Goal: Task Accomplishment & Management: Manage account settings

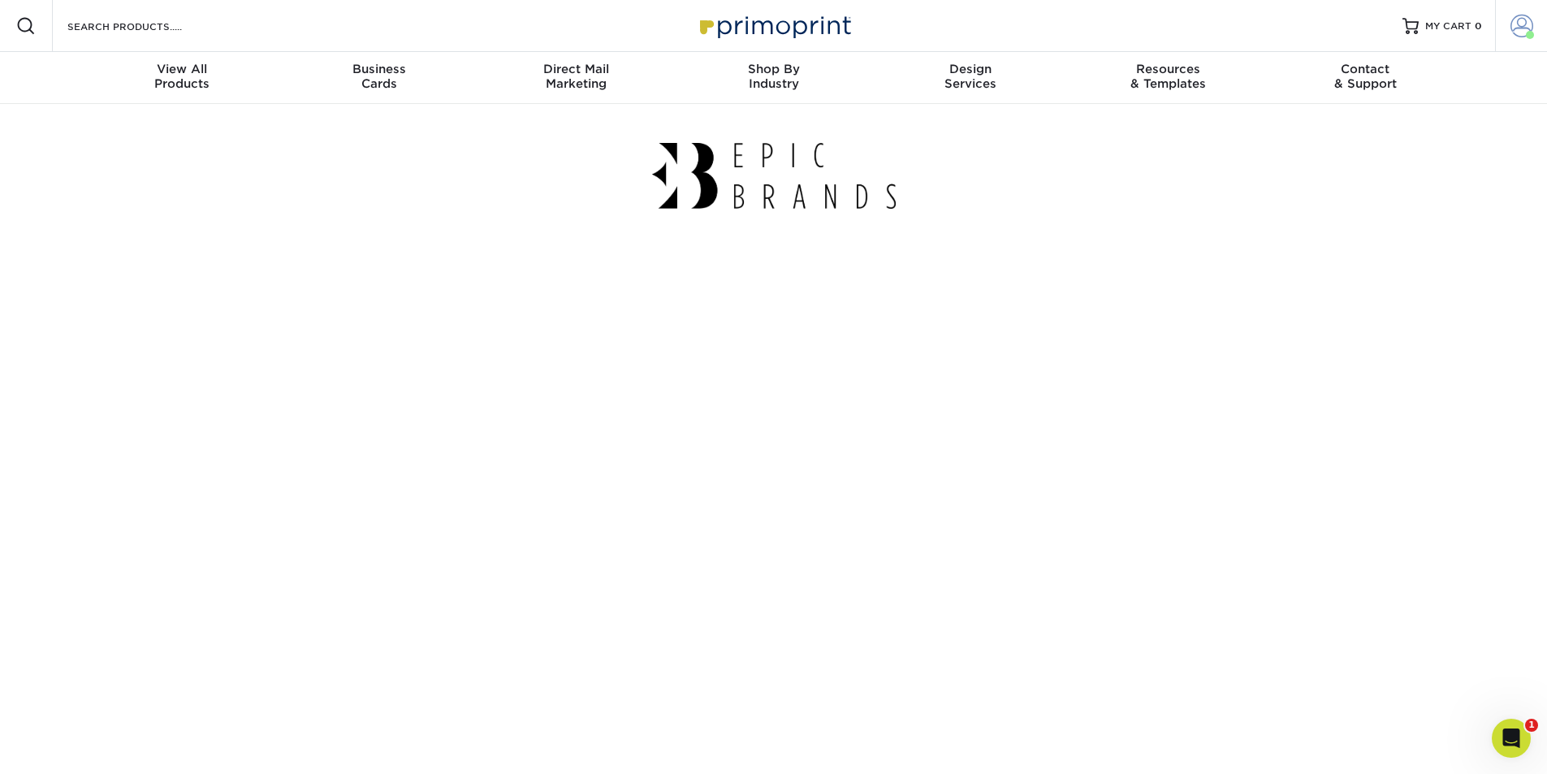
click at [1520, 27] on span at bounding box center [1522, 26] width 23 height 23
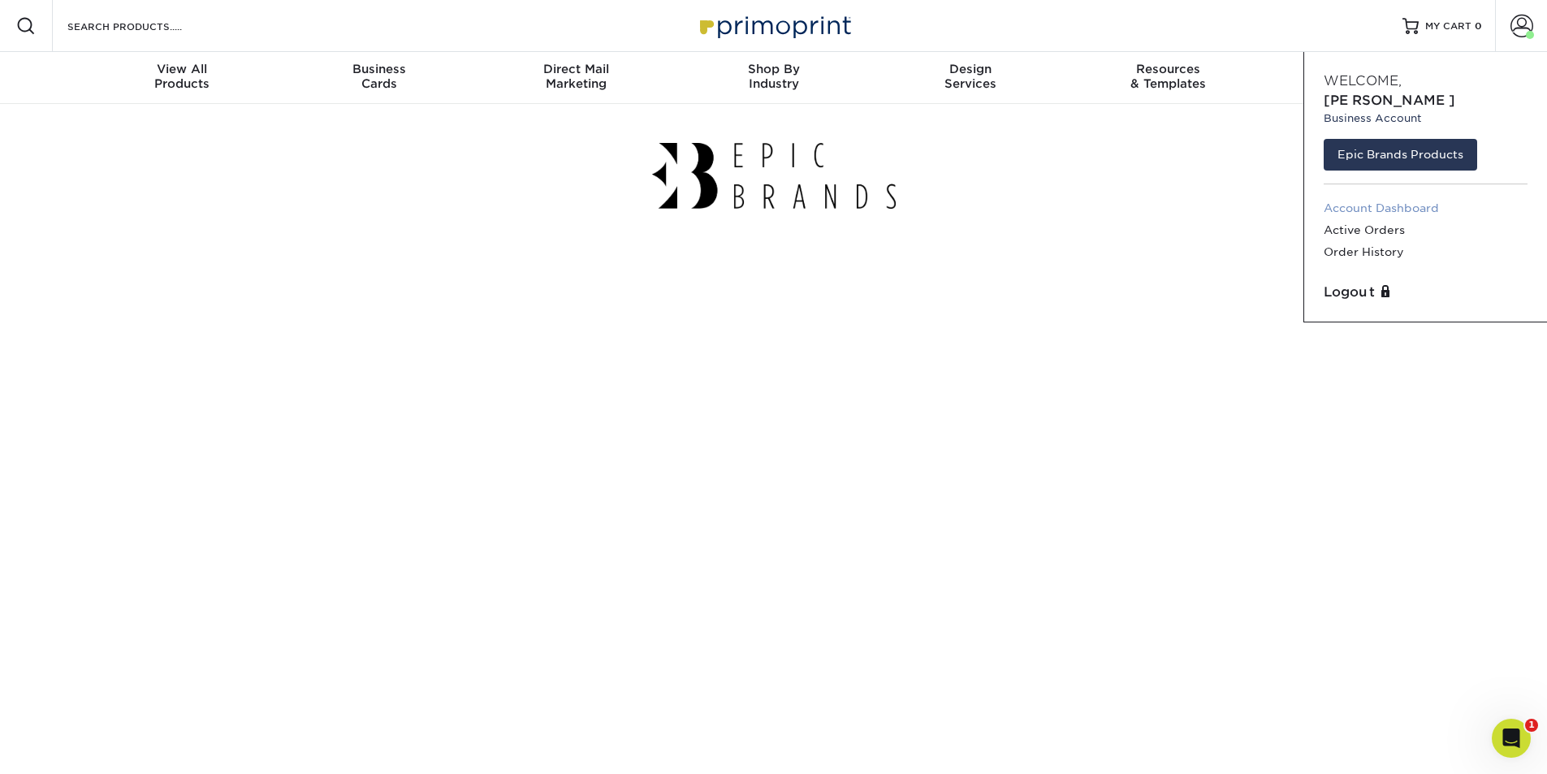
click at [1421, 197] on link "Account Dashboard" at bounding box center [1426, 208] width 204 height 22
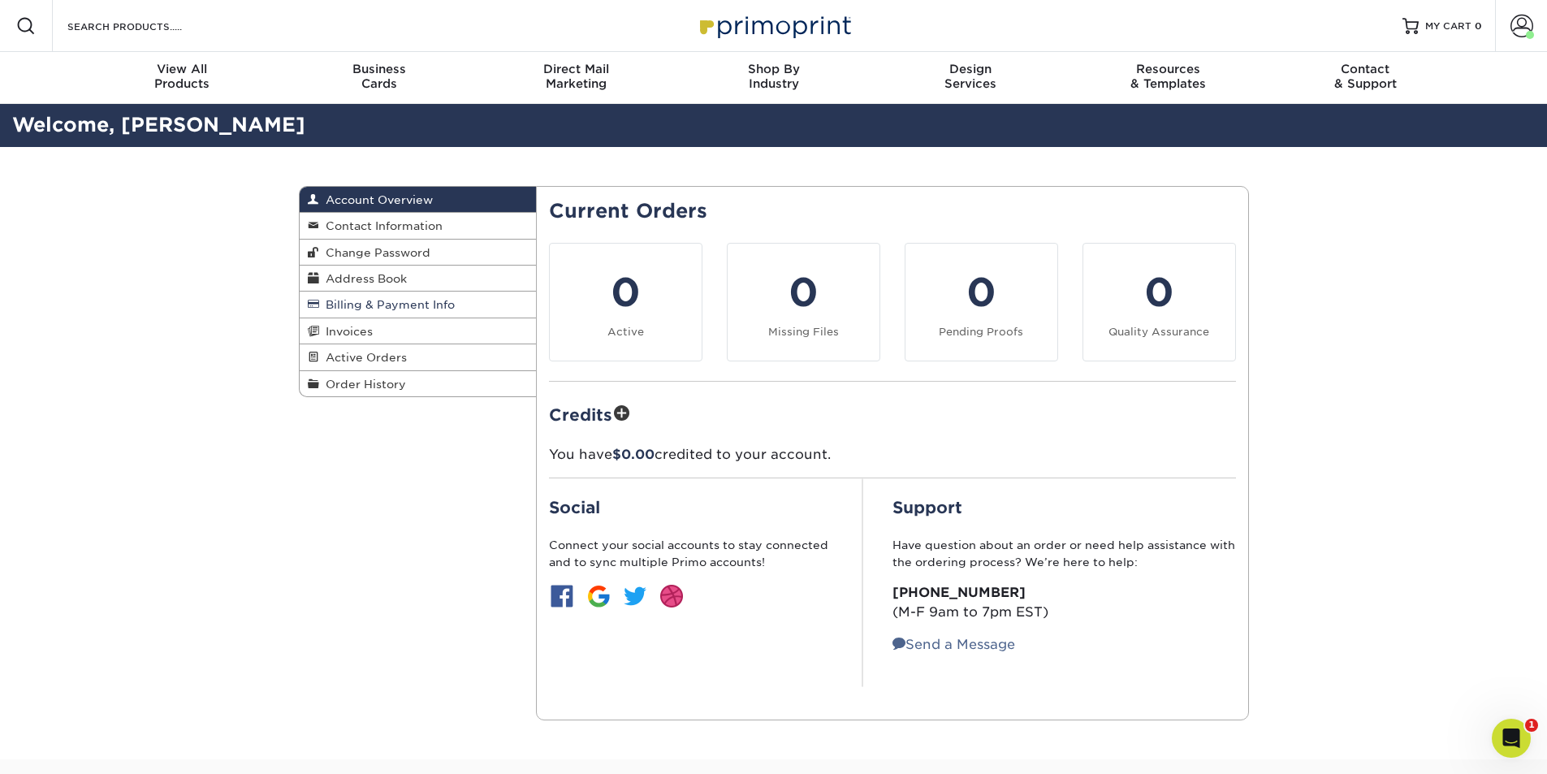
click at [430, 303] on span "Billing & Payment Info" at bounding box center [387, 304] width 136 height 13
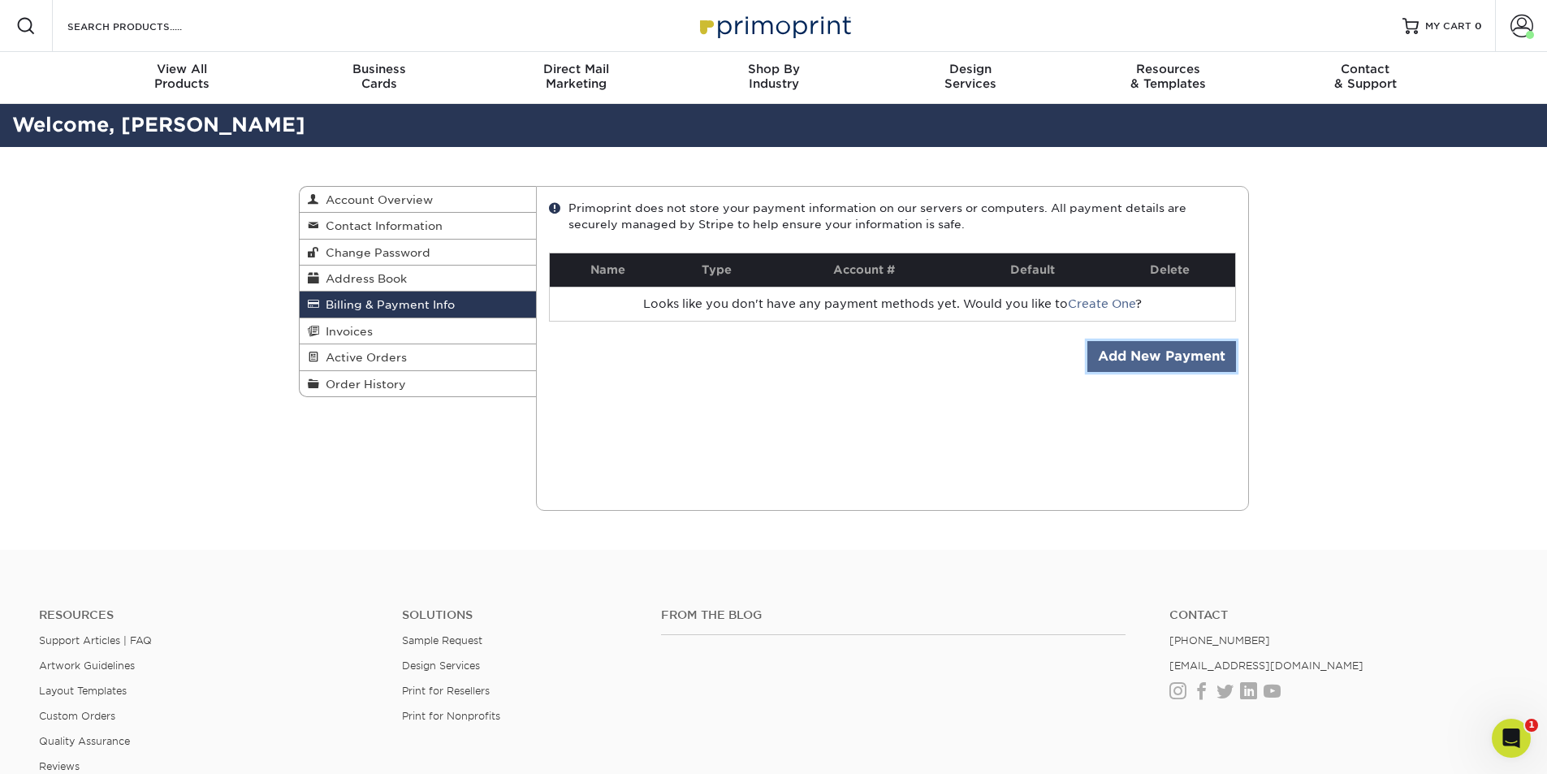
click at [1132, 353] on link "Add New Payment" at bounding box center [1162, 356] width 149 height 31
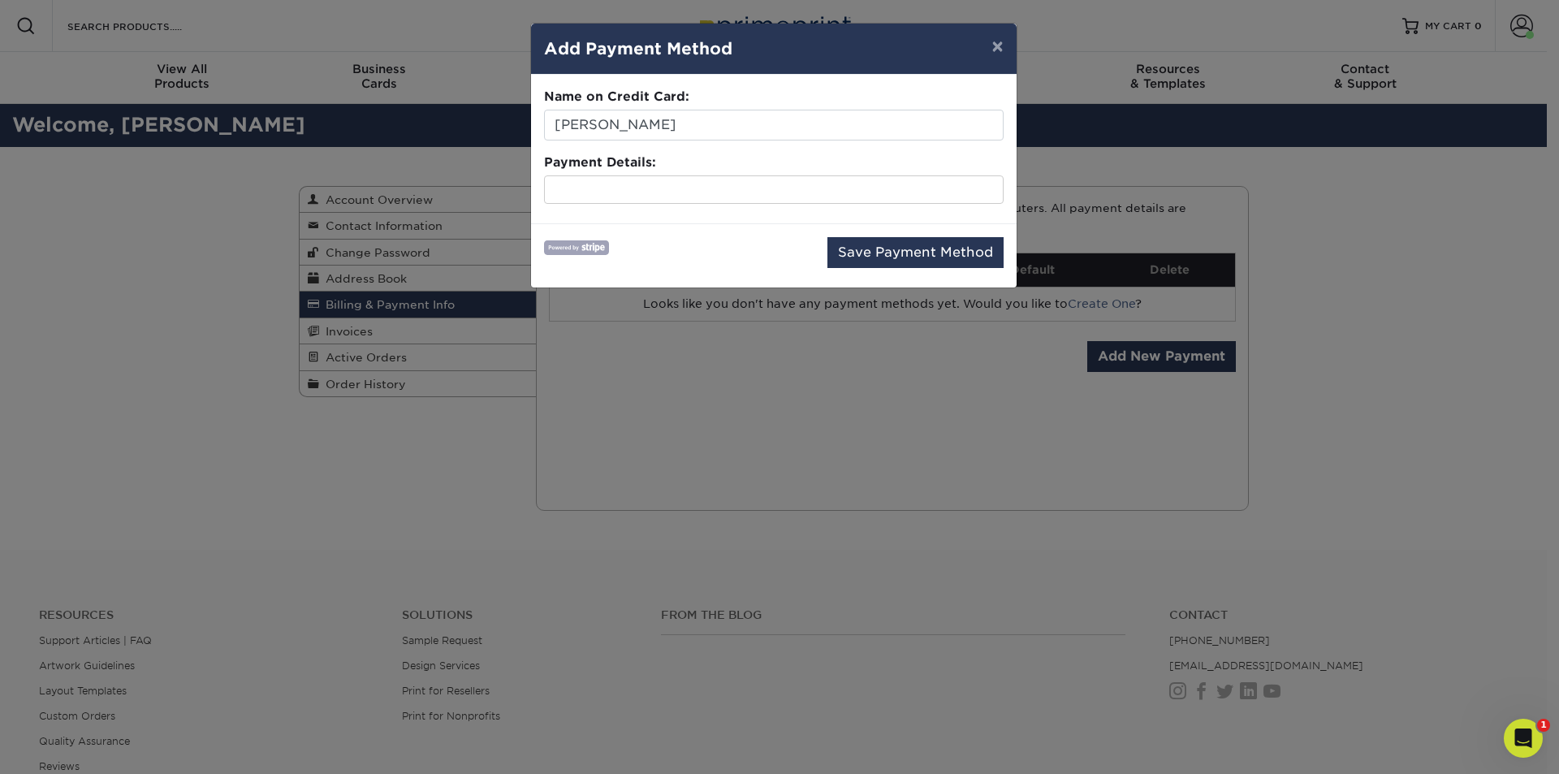
click at [663, 248] on div "Save Payment Method" at bounding box center [774, 255] width 460 height 37
click at [880, 256] on button "Save Payment Method" at bounding box center [916, 252] width 176 height 31
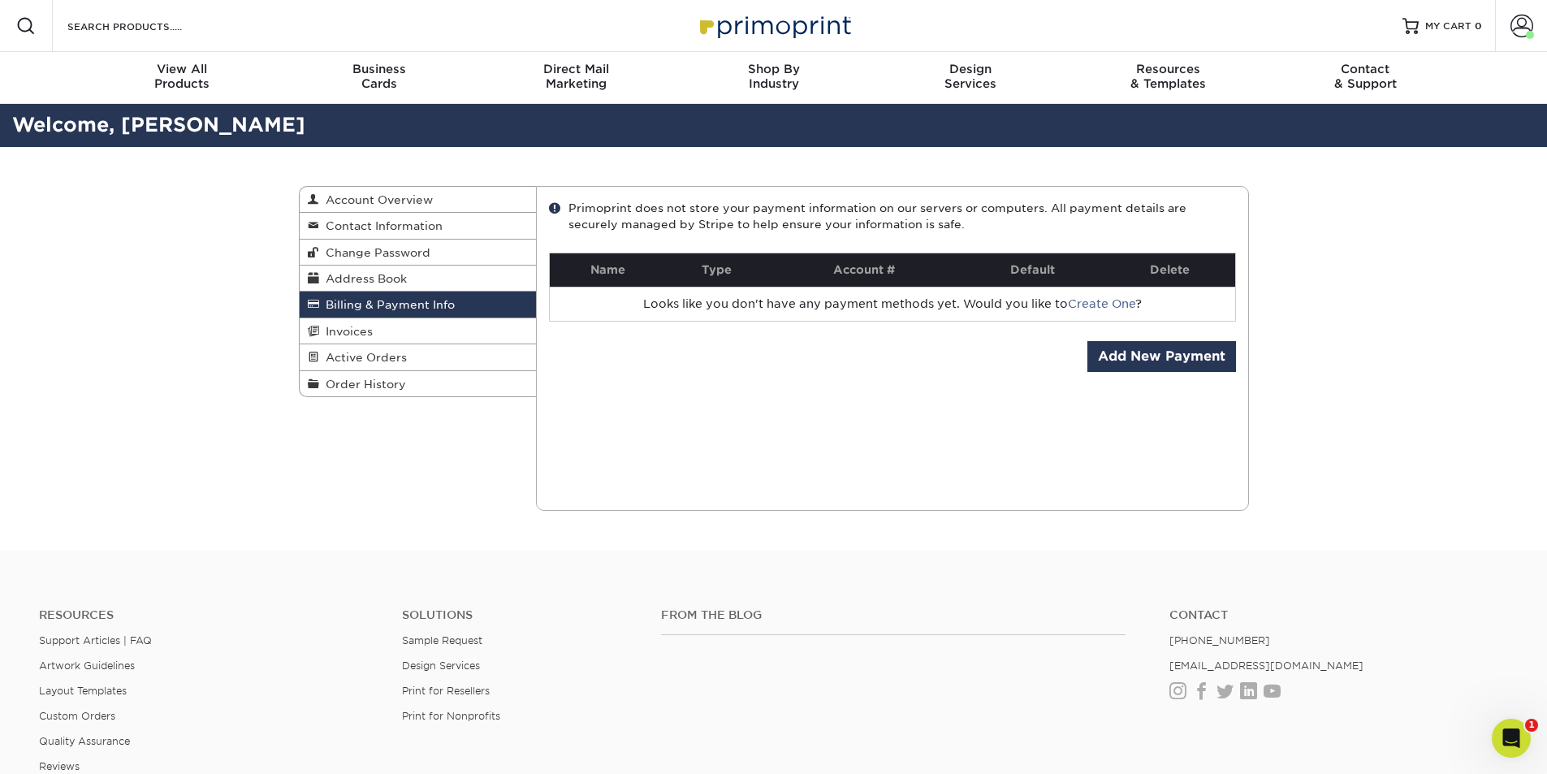
click at [1234, 480] on div "Current Orders 0 Active 0 Missing Files" at bounding box center [892, 348] width 713 height 325
click at [413, 275] on link "Address Book" at bounding box center [418, 279] width 237 height 26
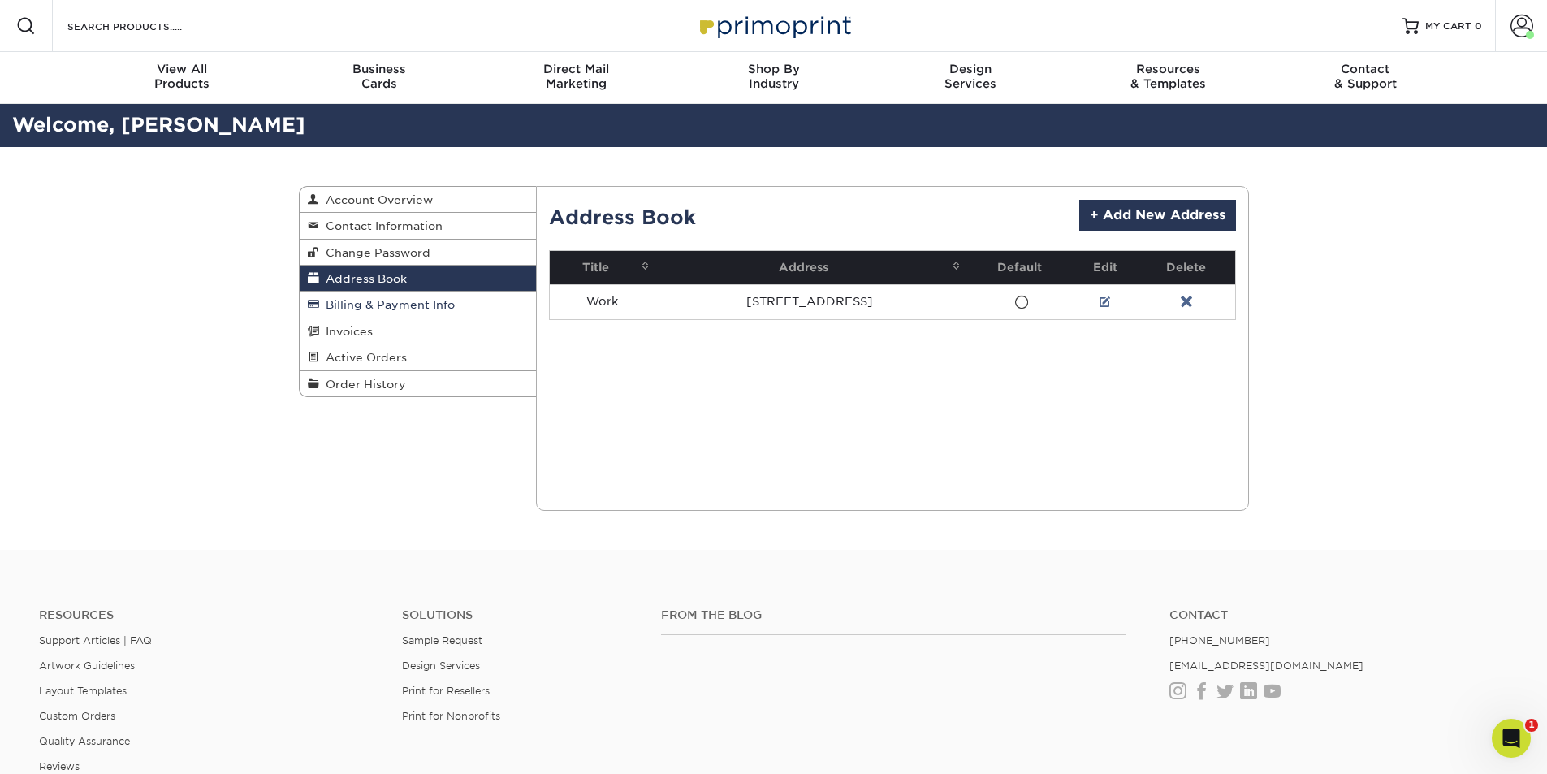
click at [424, 305] on span "Billing & Payment Info" at bounding box center [387, 304] width 136 height 13
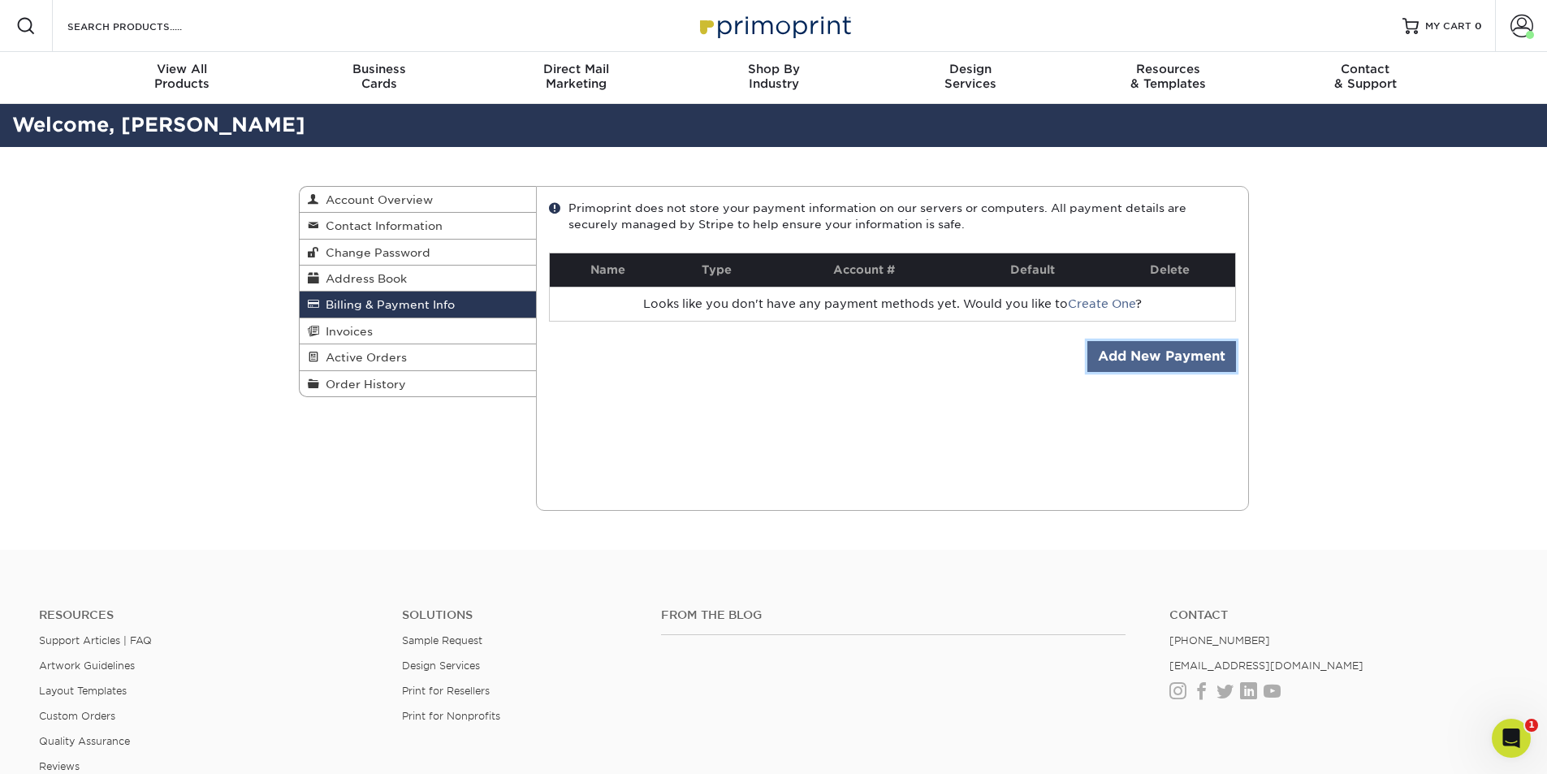
click at [1179, 365] on link "Add New Payment" at bounding box center [1162, 356] width 149 height 31
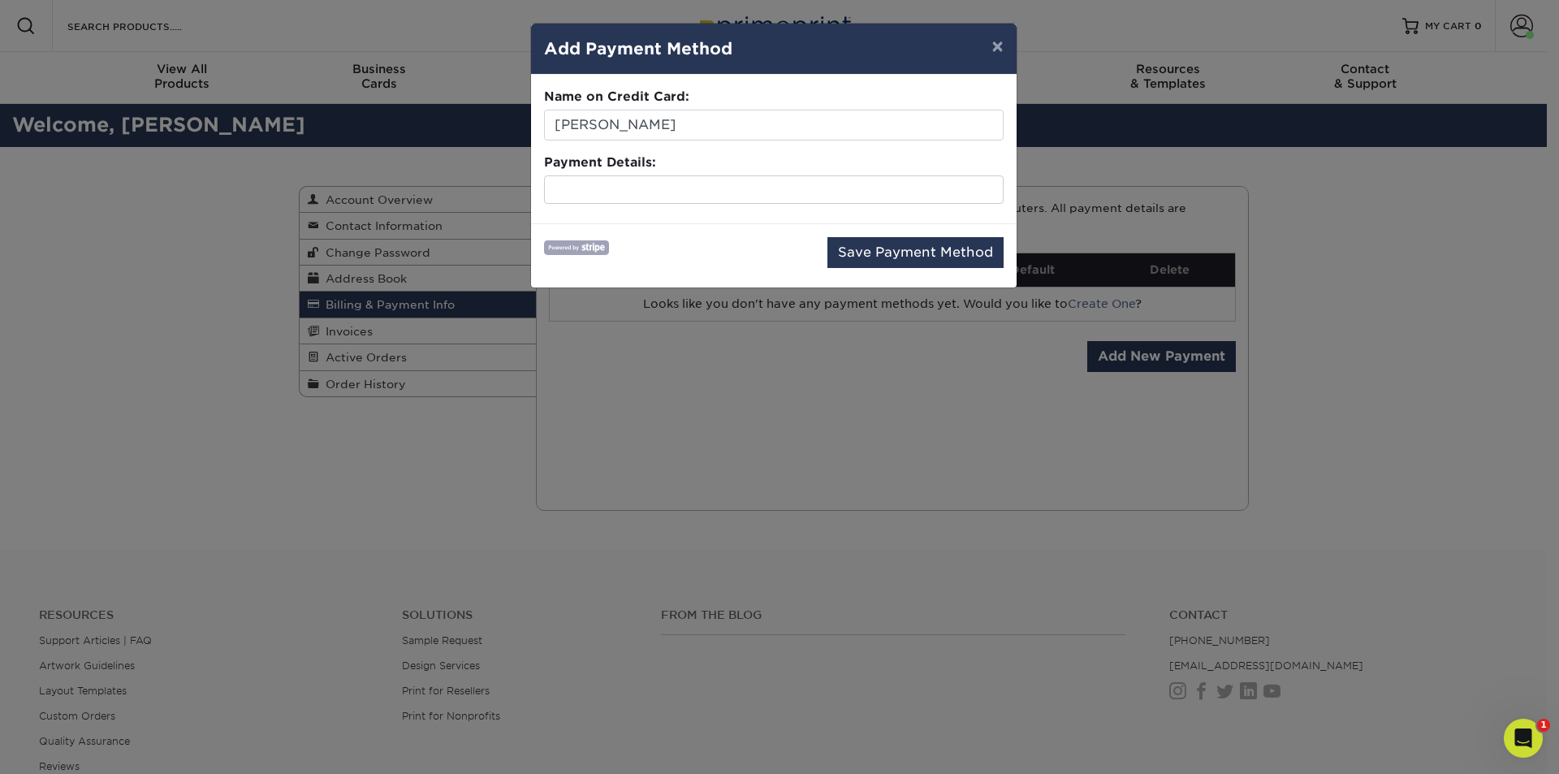
click at [698, 244] on div "Save Payment Method" at bounding box center [774, 255] width 460 height 37
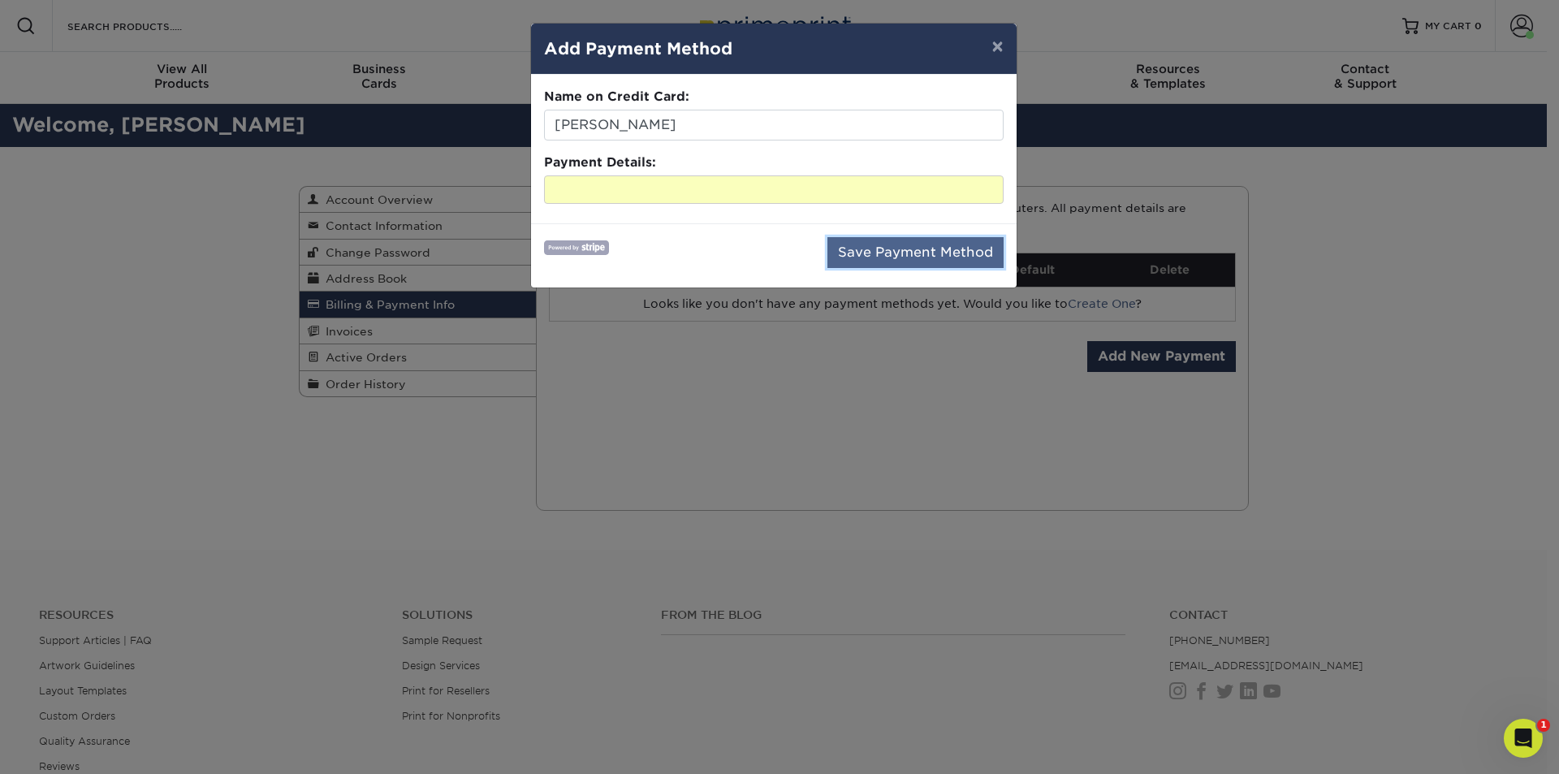
click at [938, 253] on button "Save Payment Method" at bounding box center [916, 252] width 176 height 31
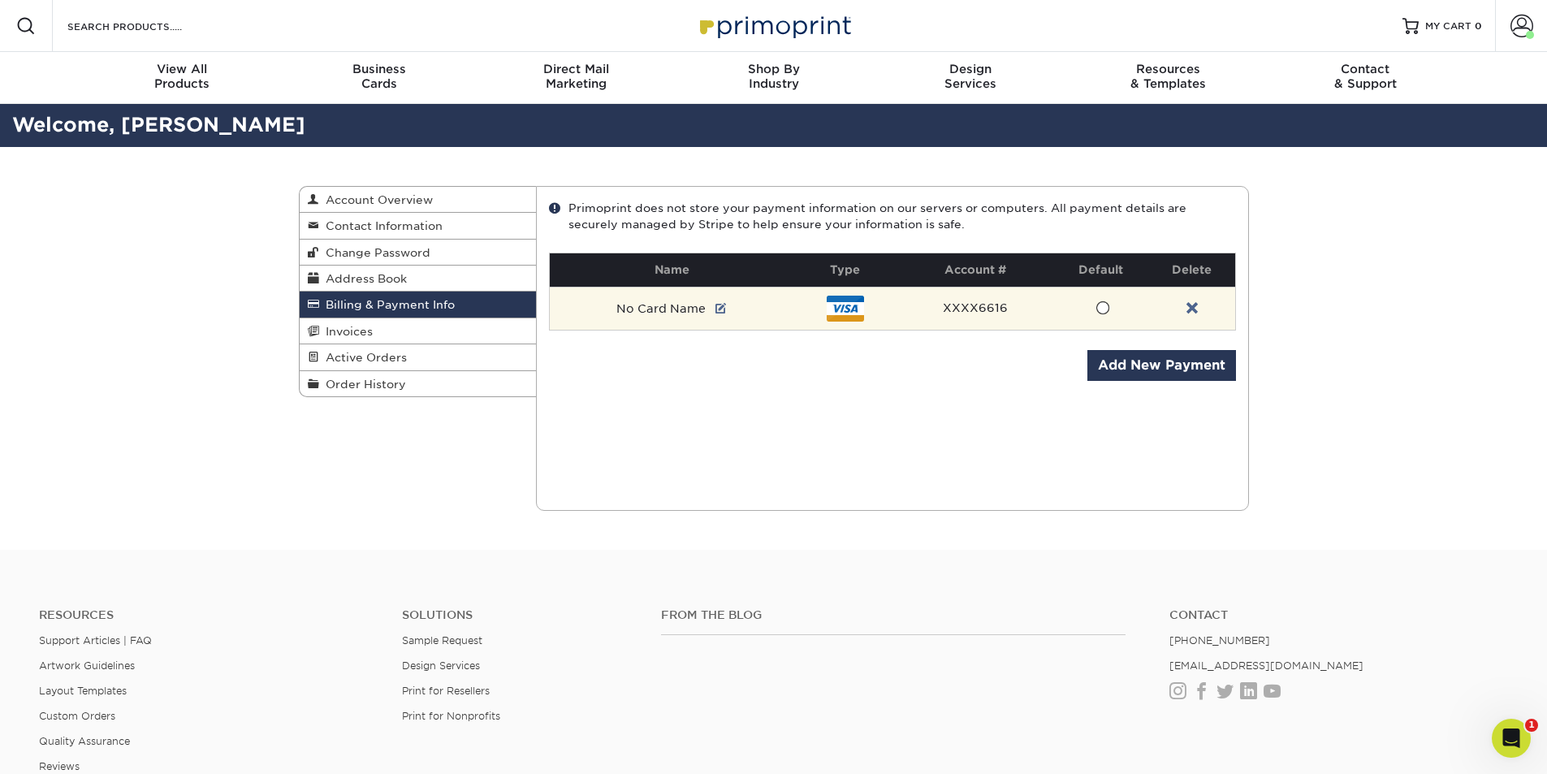
click at [1101, 309] on span at bounding box center [1103, 308] width 14 height 15
click at [0, 0] on input "radio" at bounding box center [0, 0] width 0 height 0
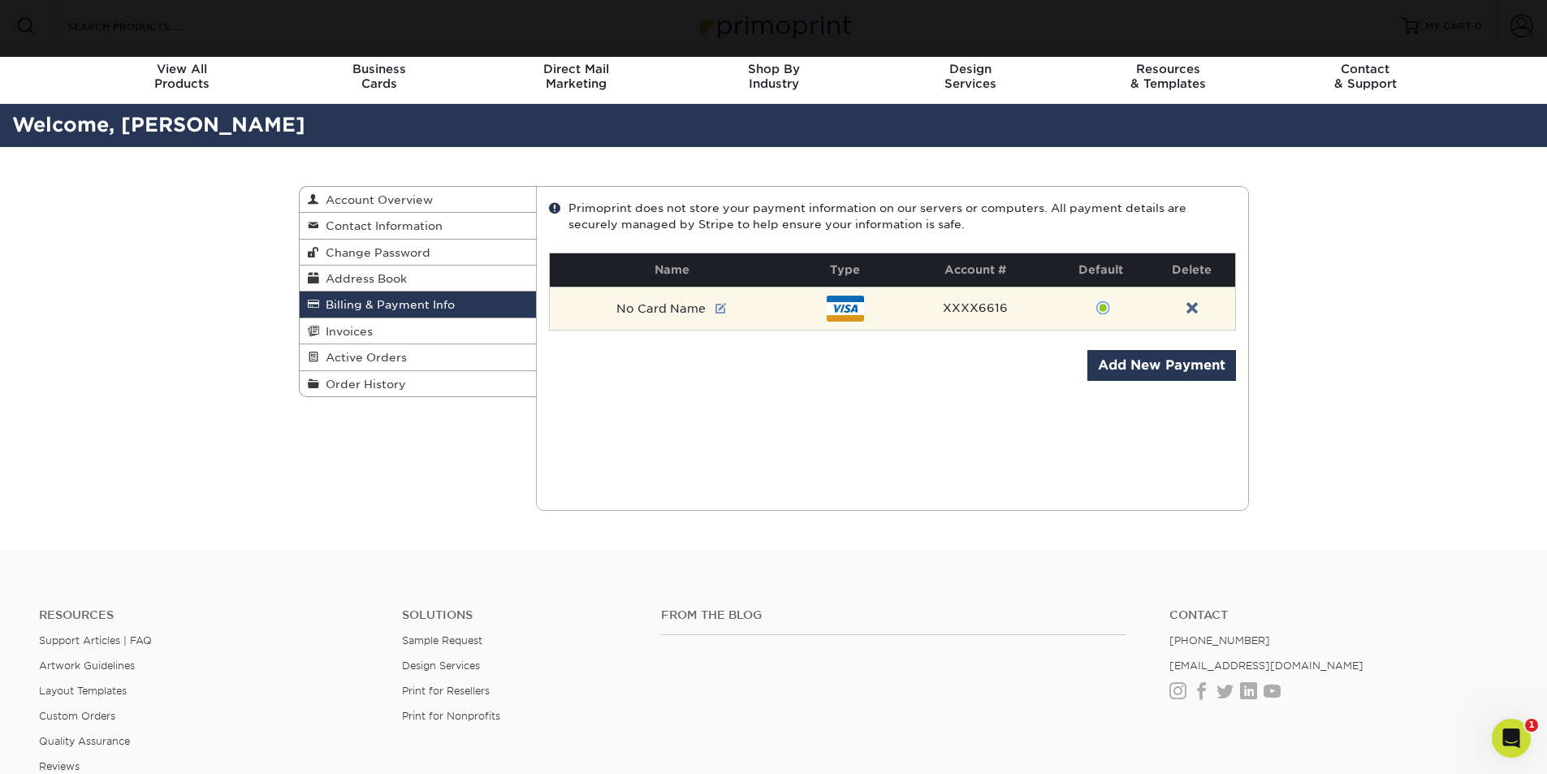
click at [717, 306] on link at bounding box center [721, 308] width 11 height 13
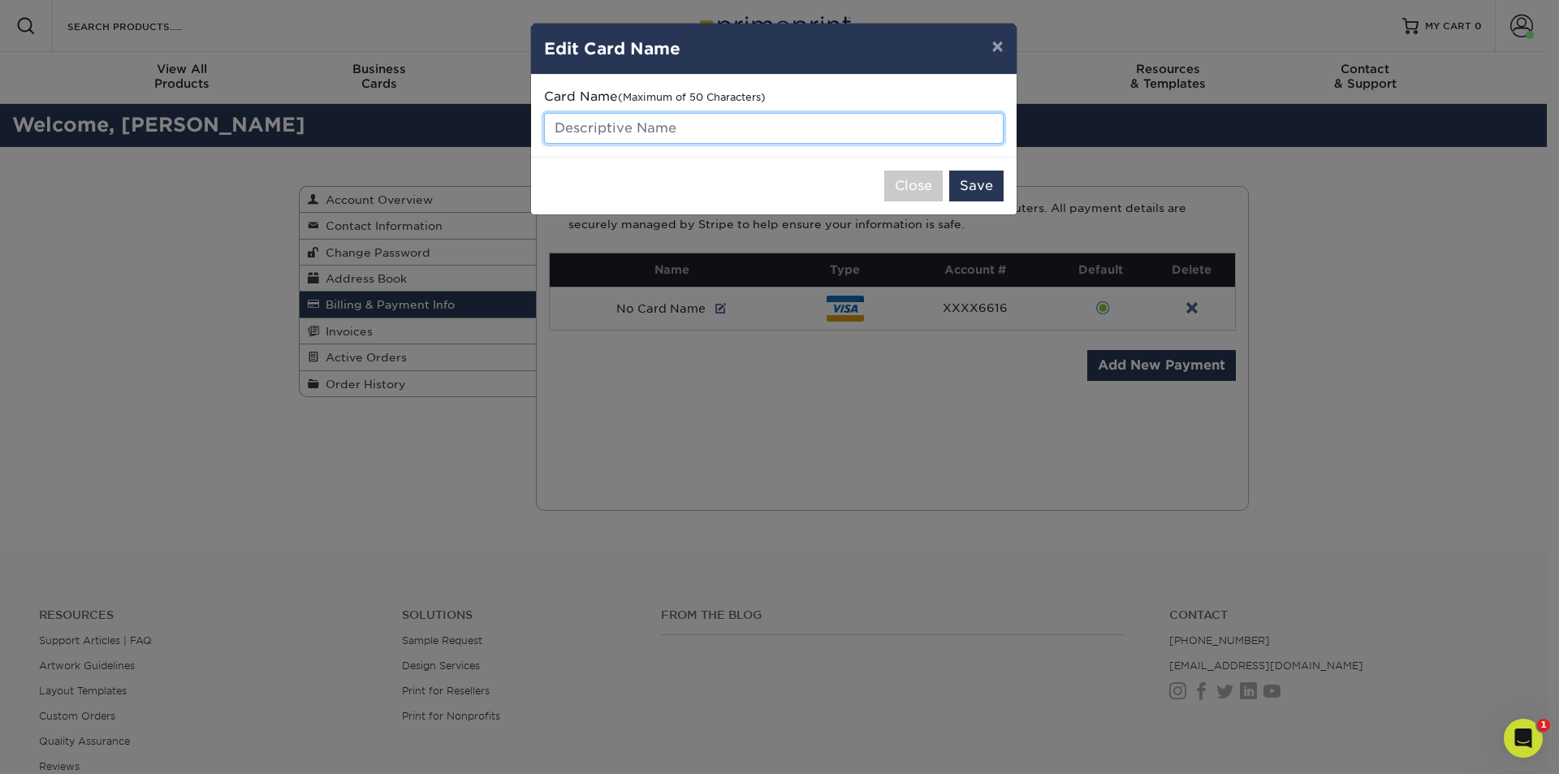
click at [904, 139] on input "text" at bounding box center [774, 128] width 460 height 31
type input "bill pay"
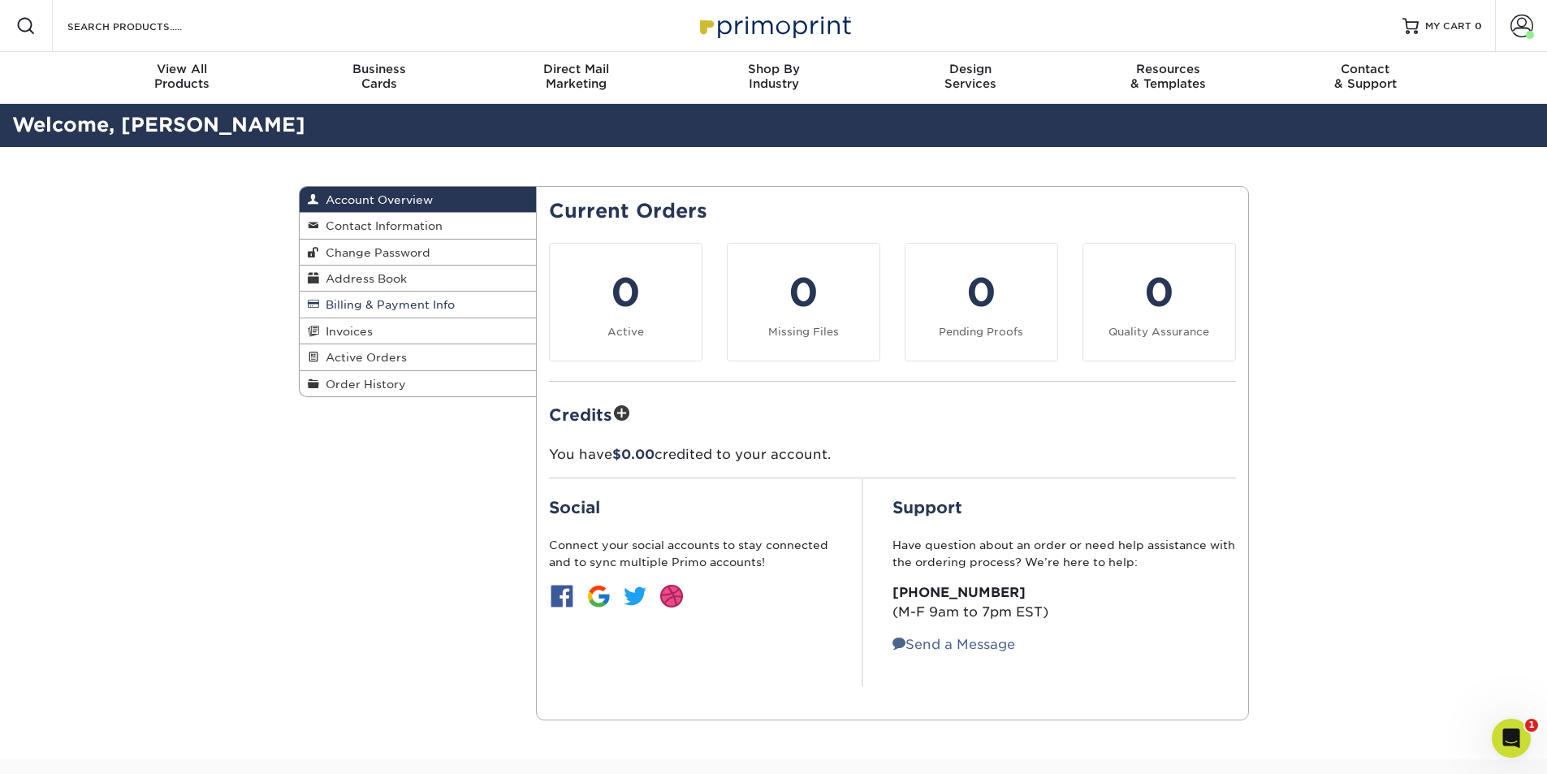
click at [411, 301] on span "Billing & Payment Info" at bounding box center [387, 304] width 136 height 13
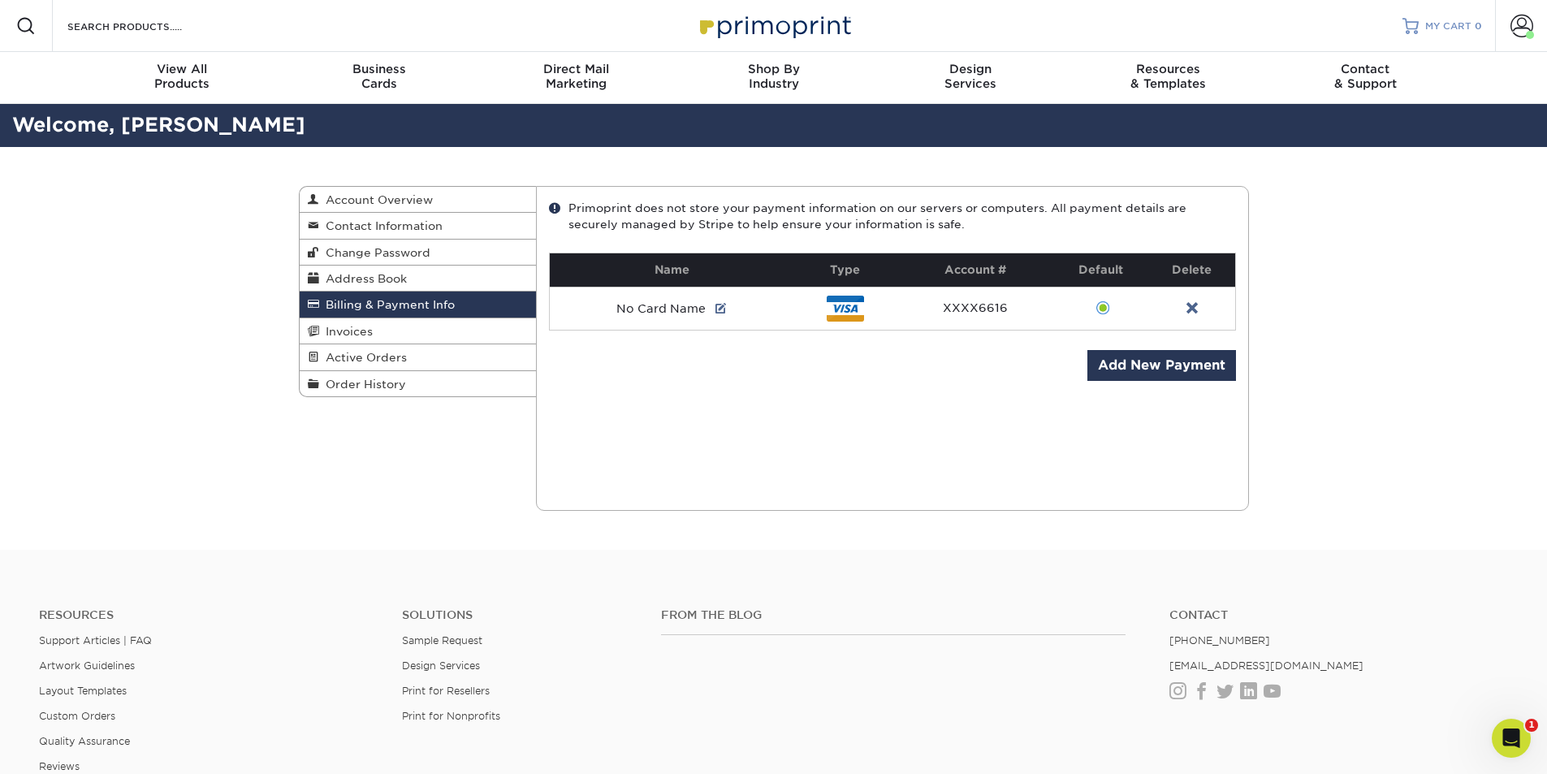
click at [1447, 28] on span "MY CART" at bounding box center [1448, 26] width 46 height 14
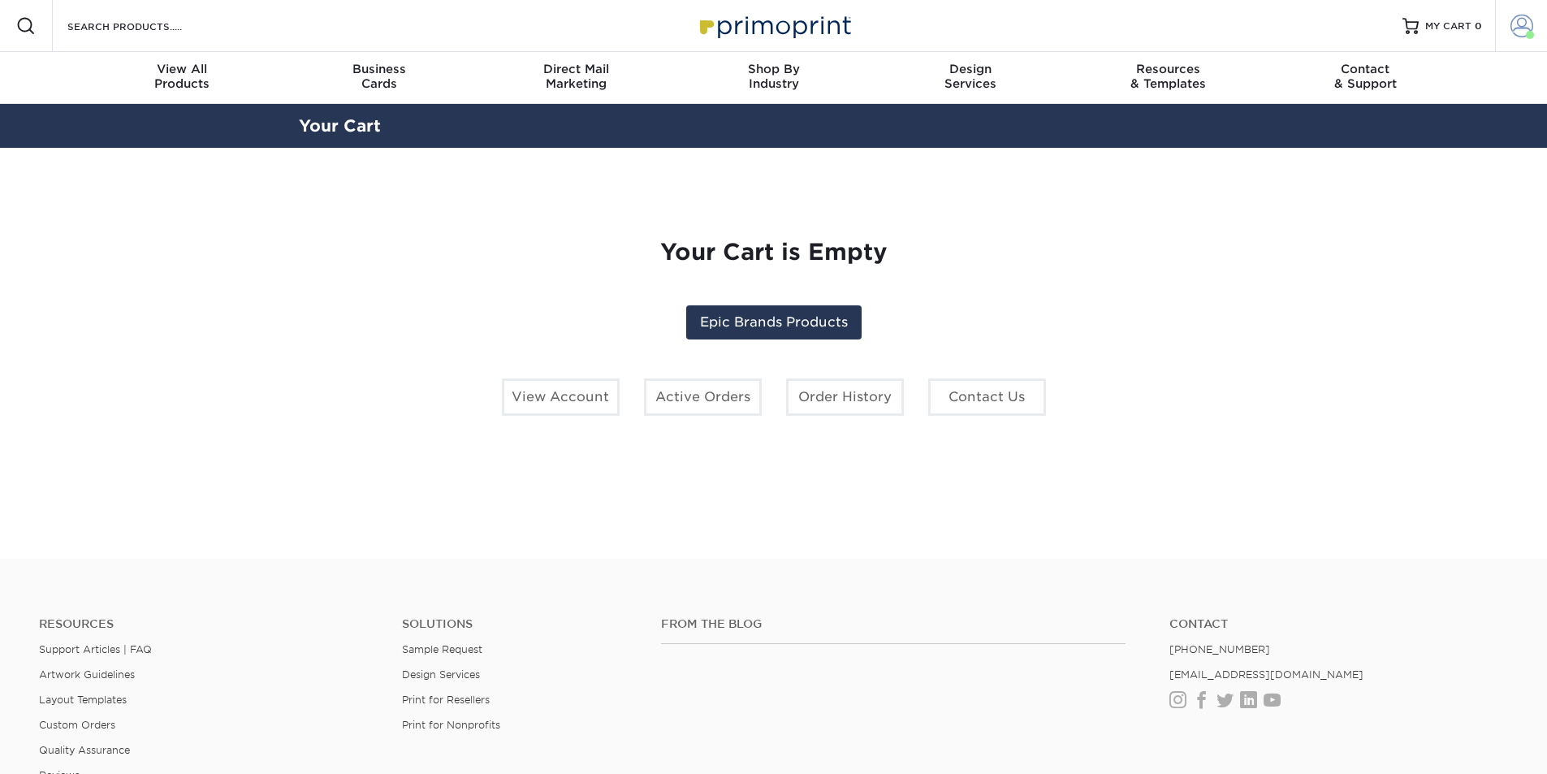
click at [1526, 26] on span at bounding box center [1522, 26] width 23 height 23
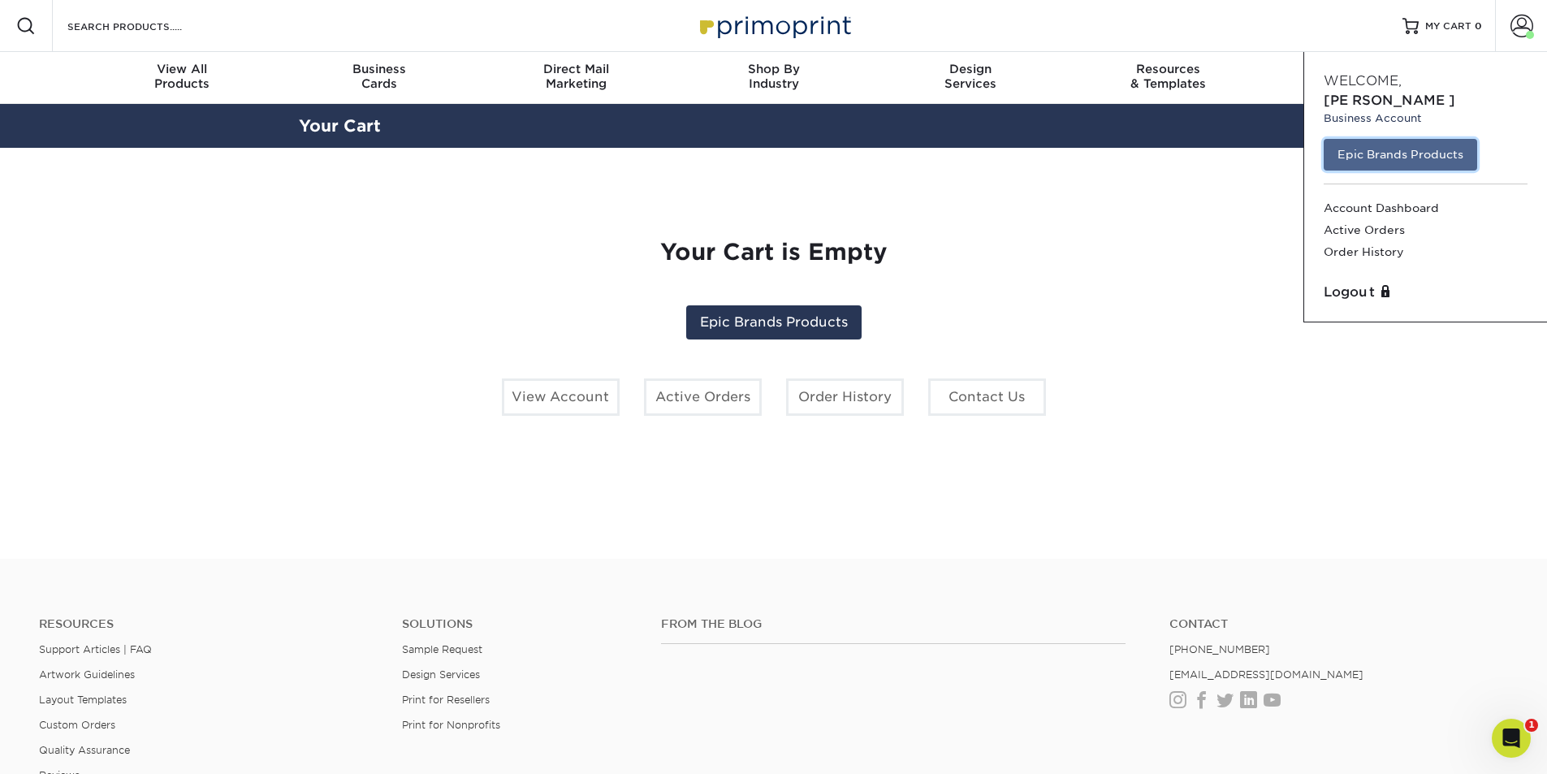
click at [1440, 139] on link "Epic Brands Products" at bounding box center [1401, 154] width 154 height 31
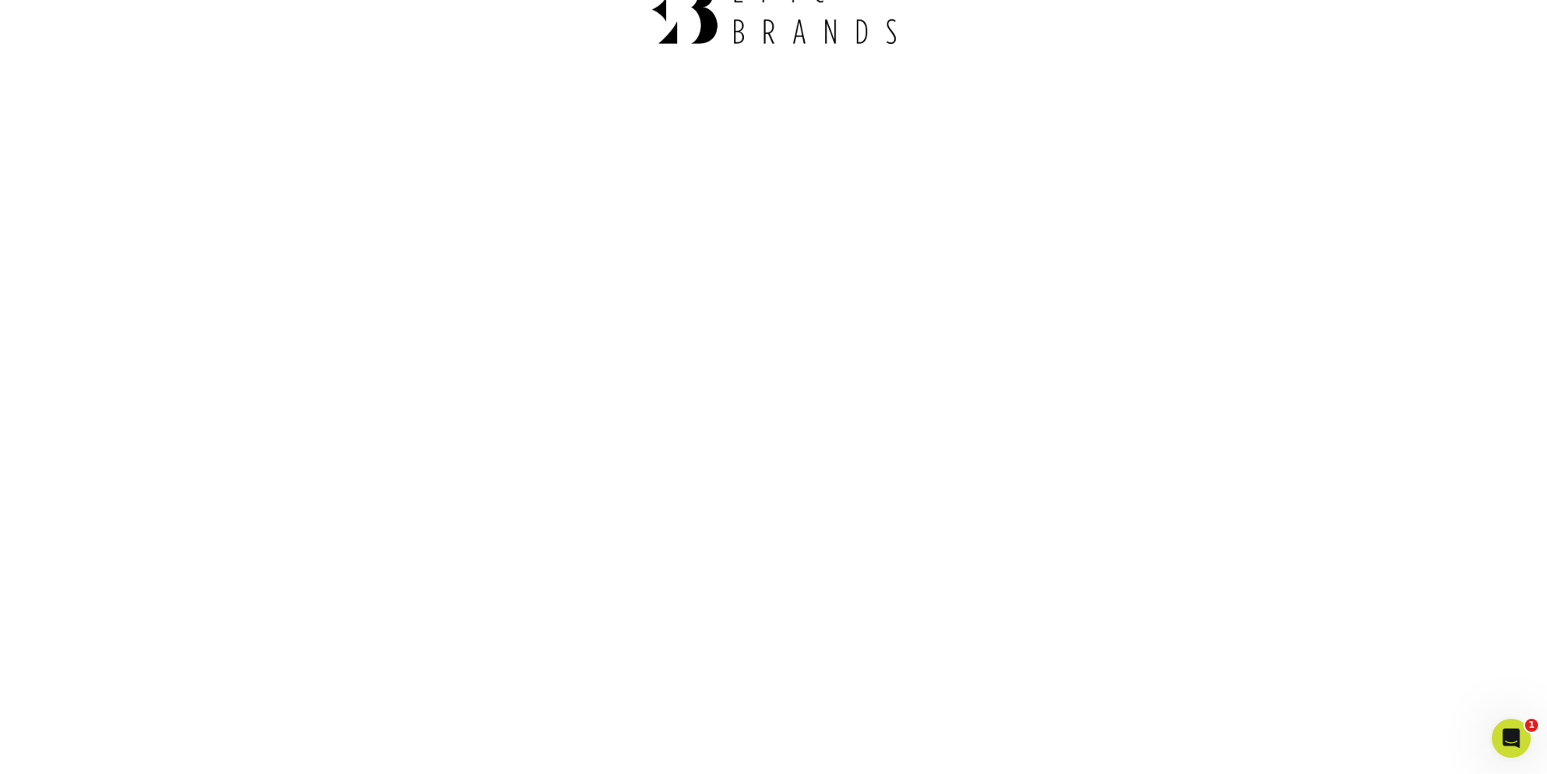
scroll to position [4, 0]
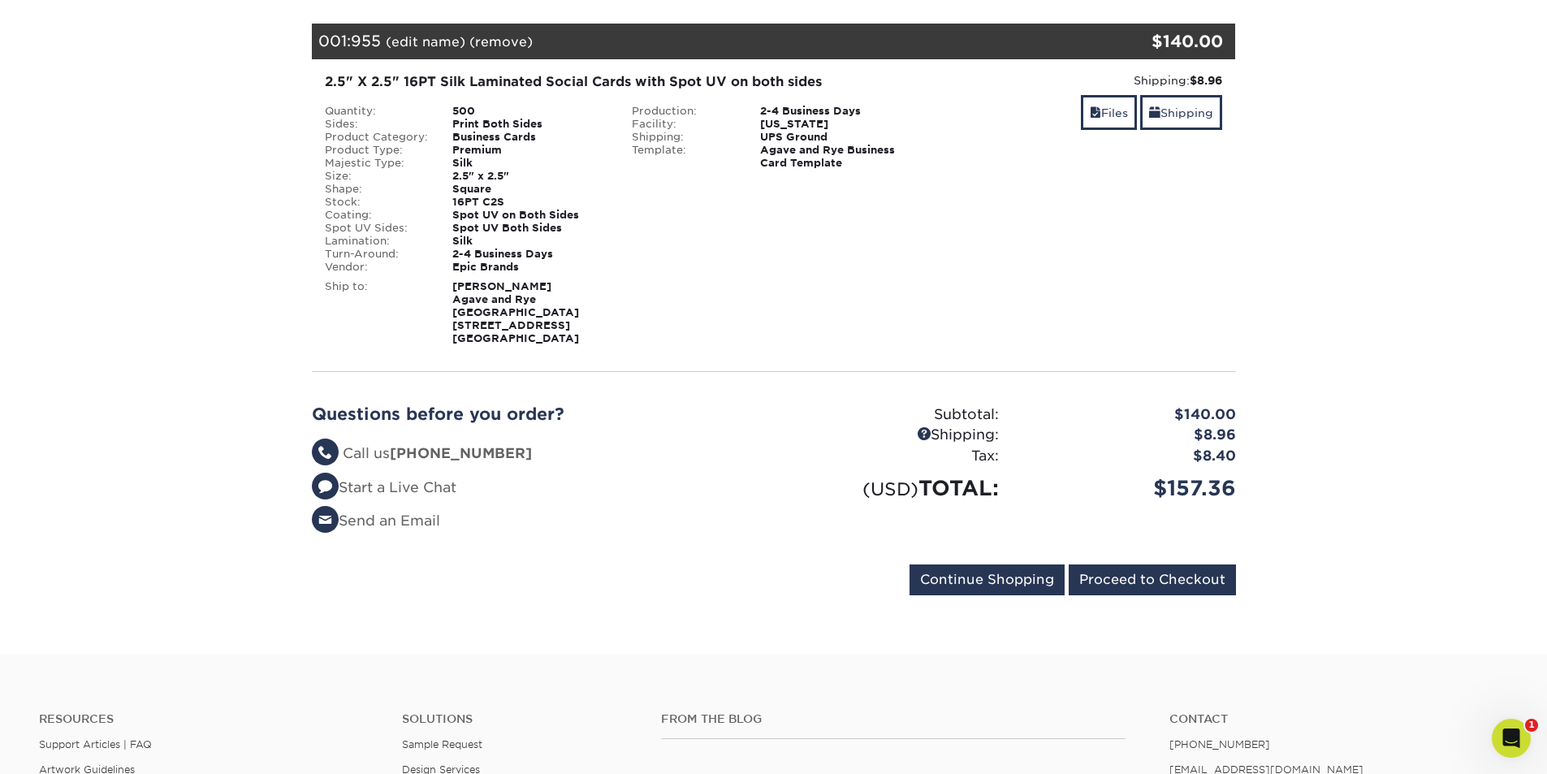
scroll to position [244, 0]
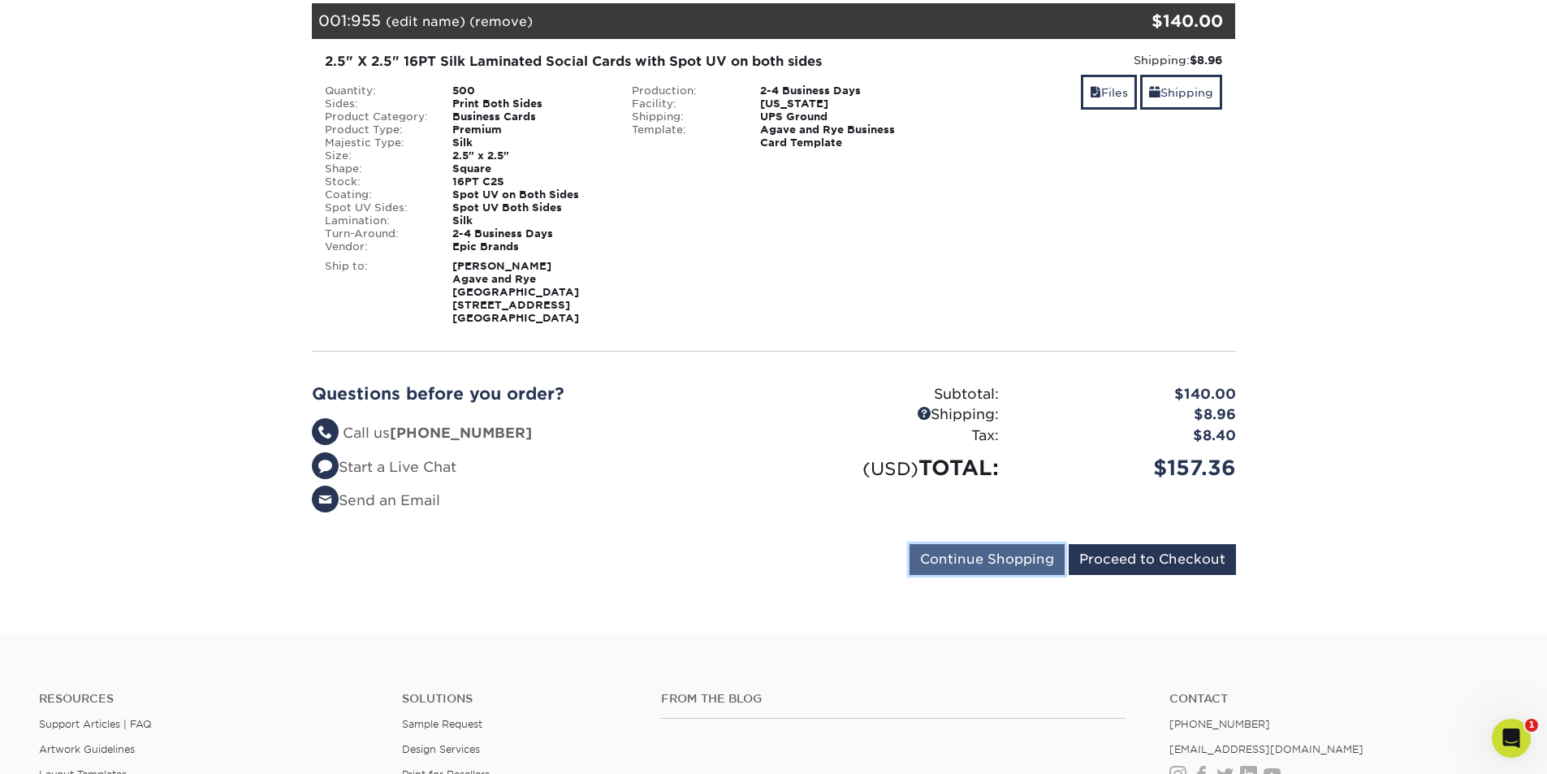
click at [1001, 546] on input "Continue Shopping" at bounding box center [987, 559] width 155 height 31
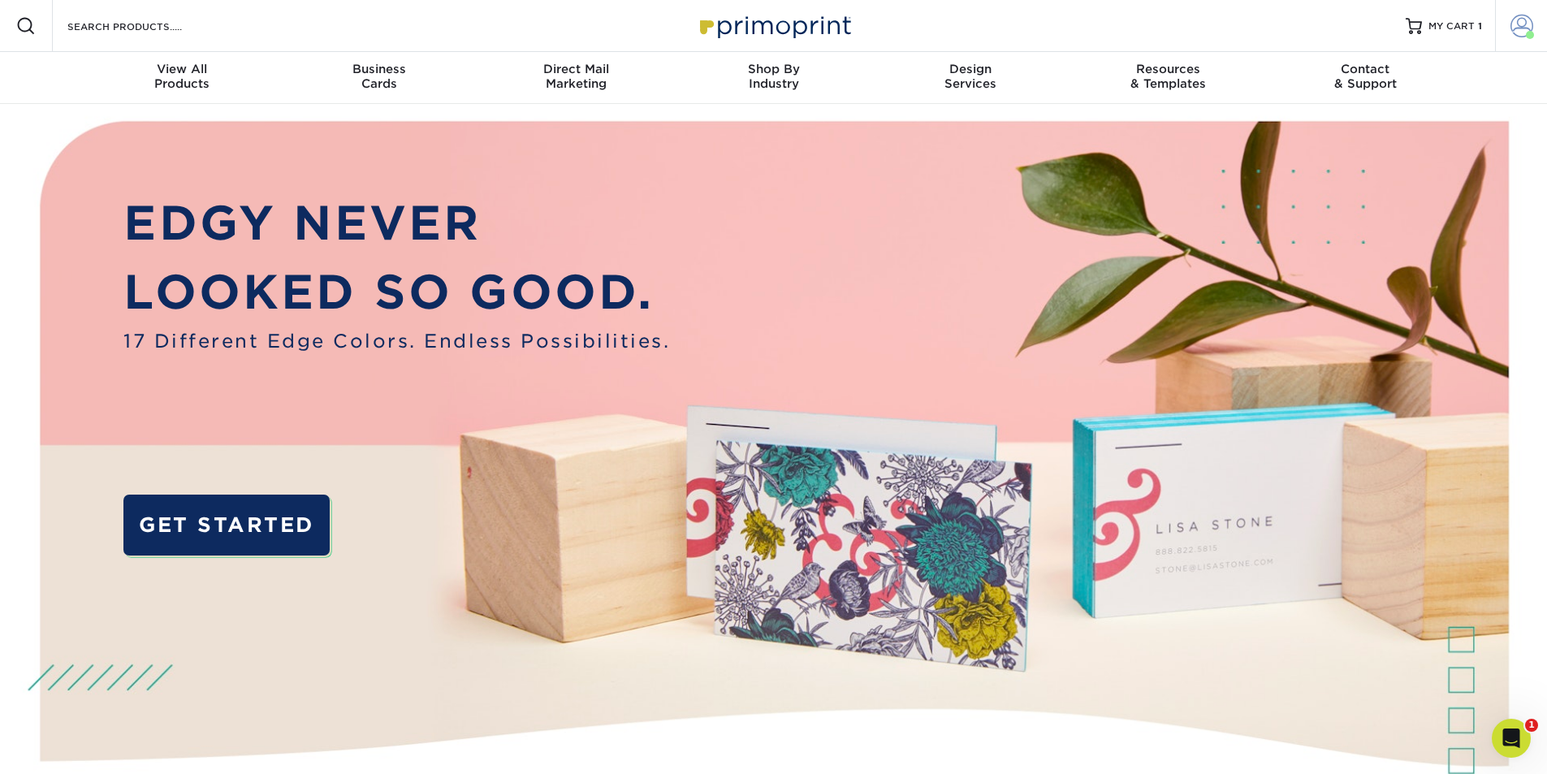
click at [1516, 24] on span at bounding box center [1522, 26] width 23 height 23
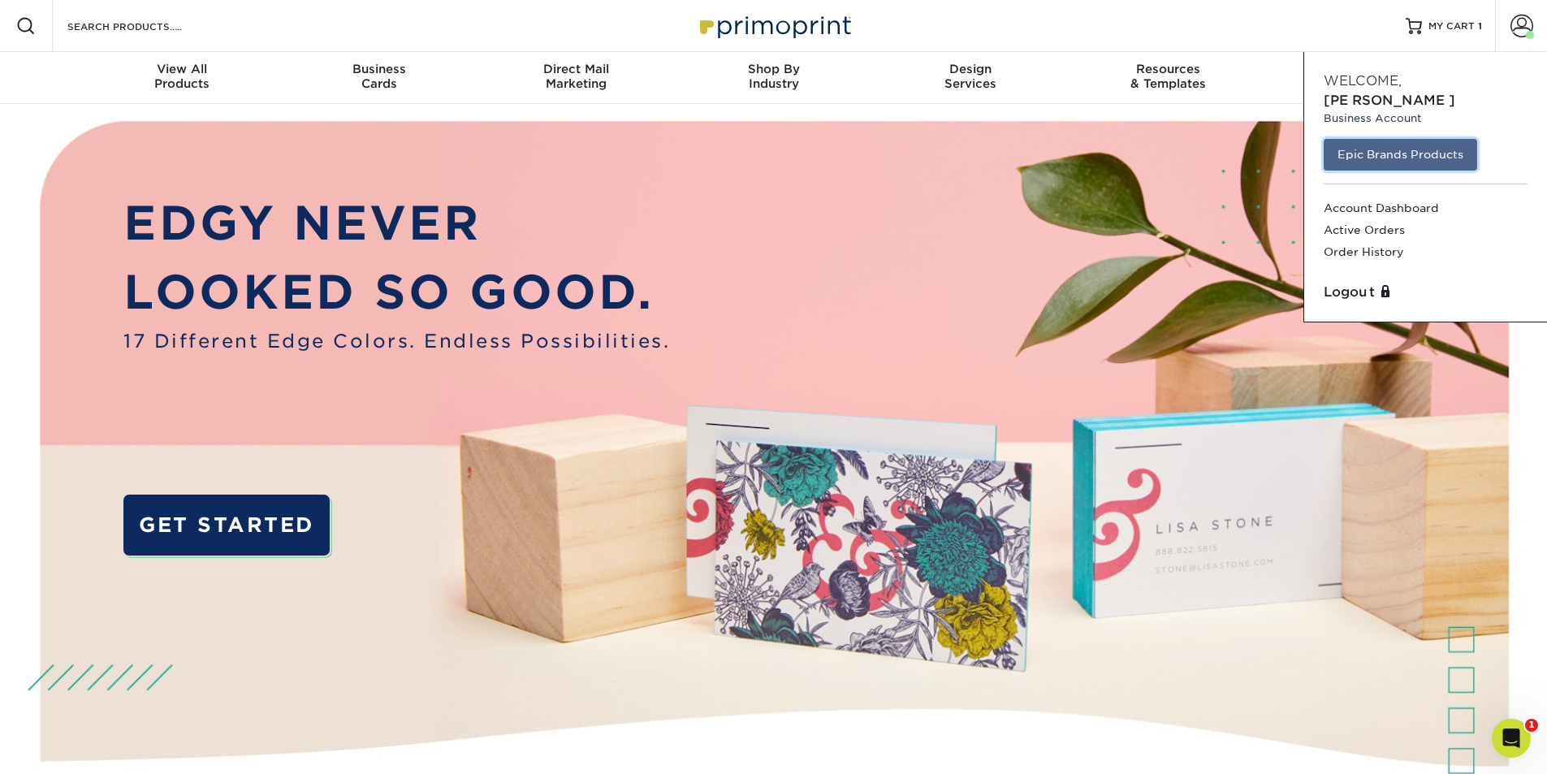
click at [1432, 139] on link "Epic Brands Products" at bounding box center [1401, 154] width 154 height 31
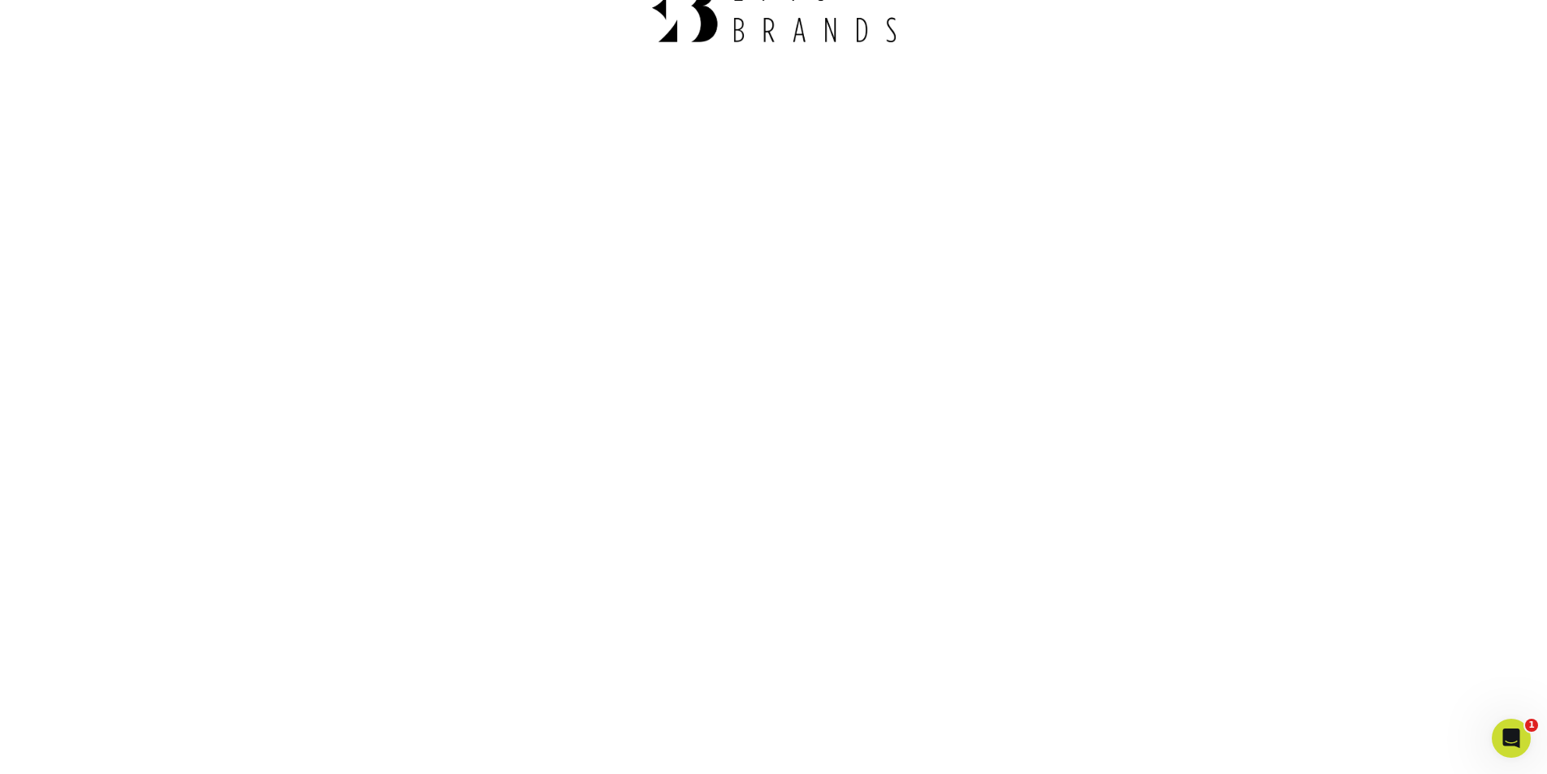
scroll to position [4, 0]
